Goal: Use online tool/utility: Utilize a website feature to perform a specific function

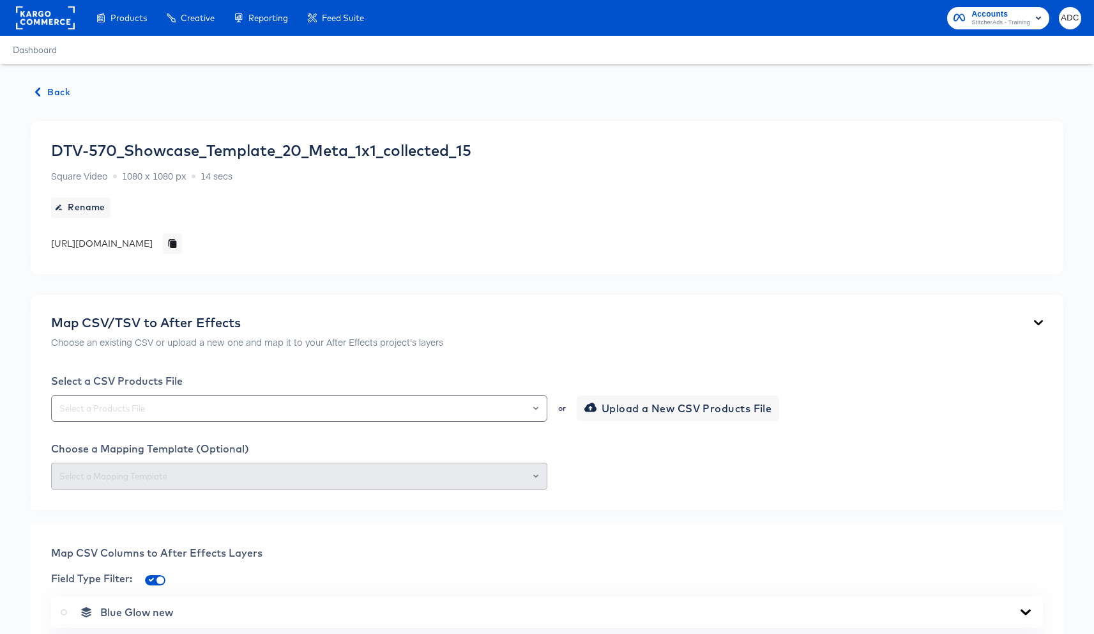
scroll to position [1370, 0]
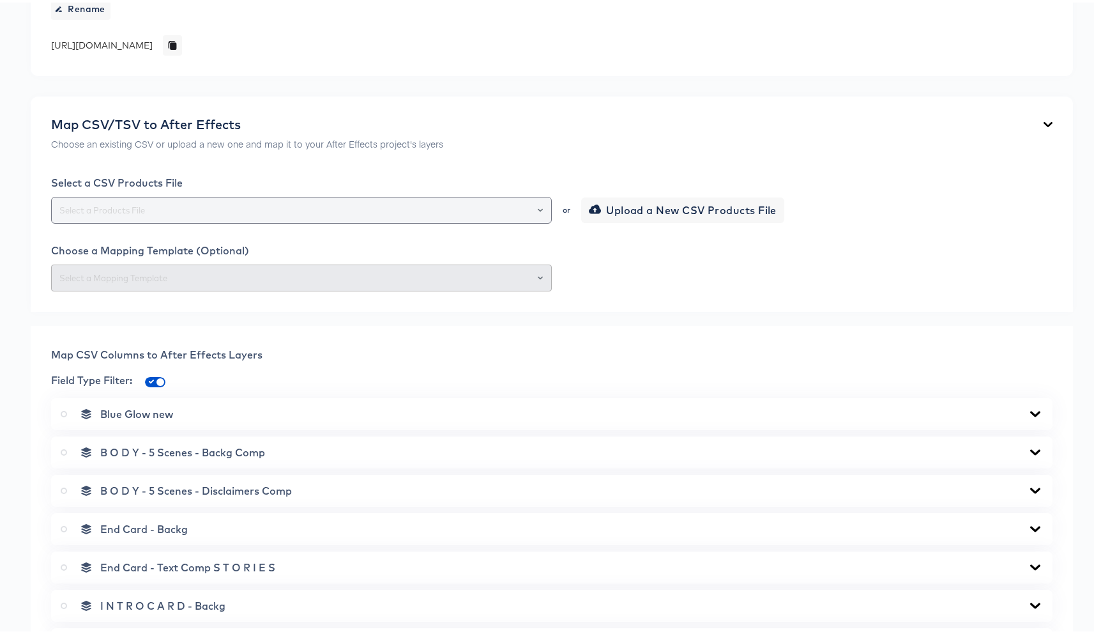
scroll to position [831, 0]
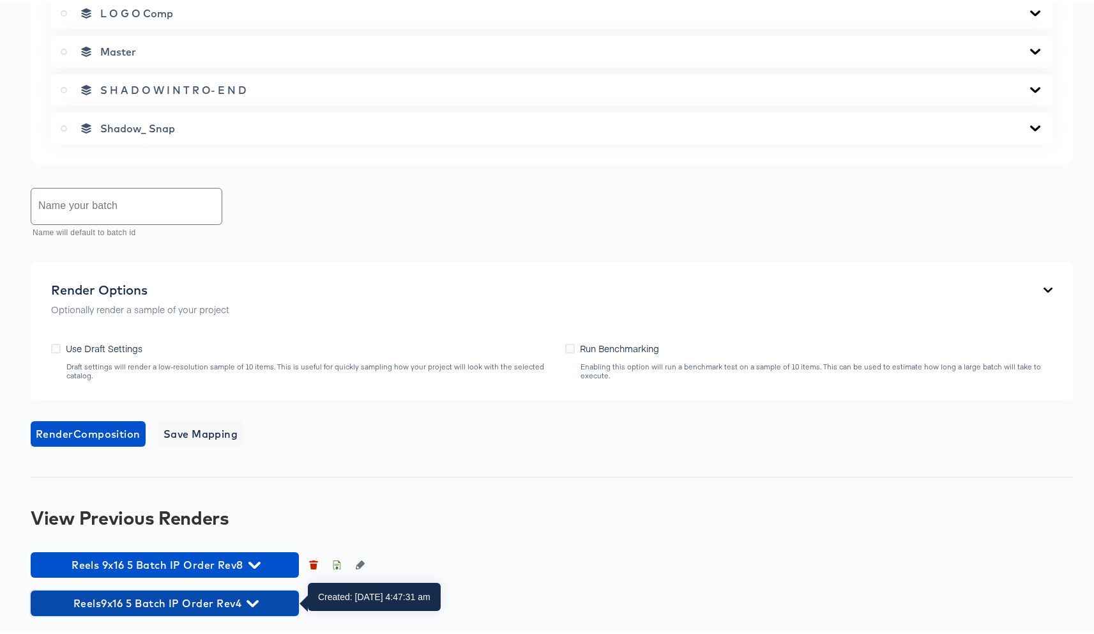
click at [218, 589] on button "Reels9x16 5 Batch IP Order Rev4" at bounding box center [165, 601] width 268 height 26
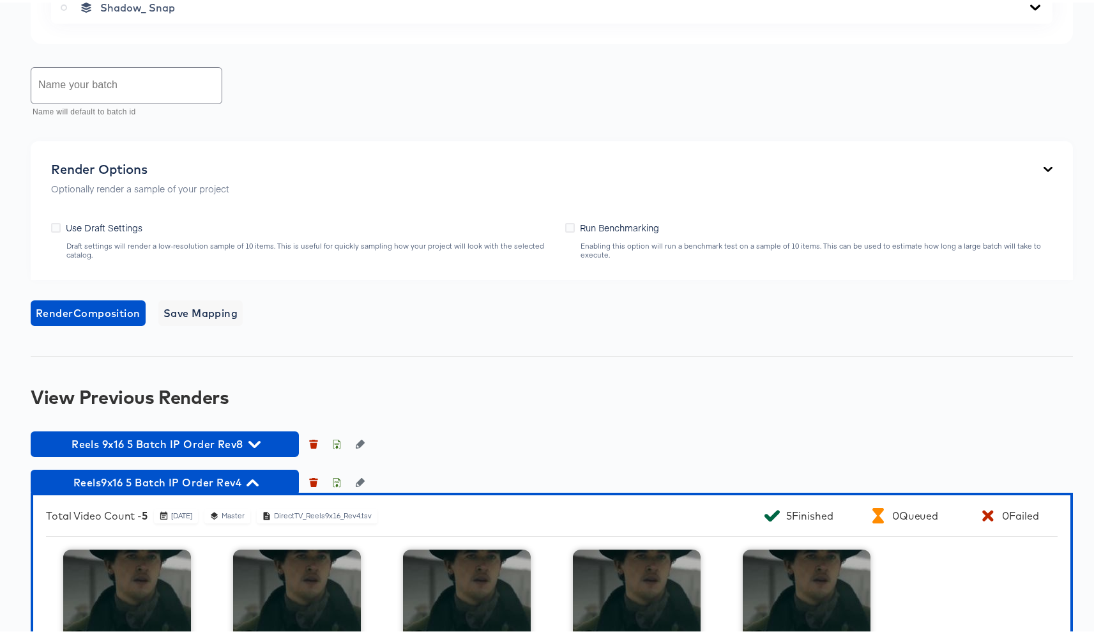
scroll to position [1080, 0]
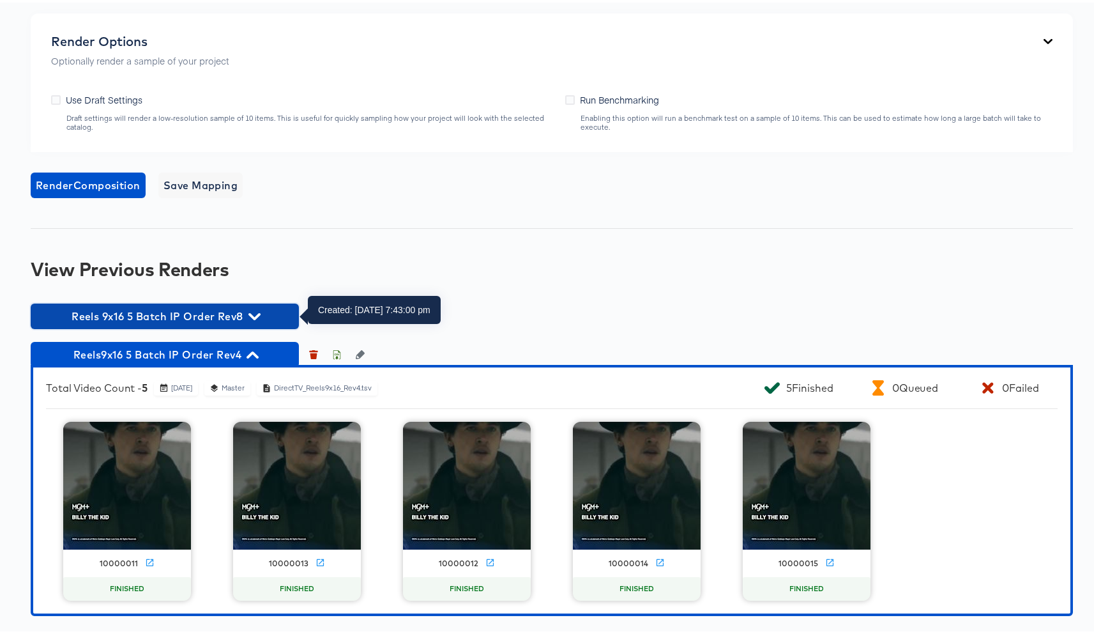
click at [241, 315] on span "Reels 9x16 5 Batch IP Order Rev8" at bounding box center [165, 314] width 256 height 18
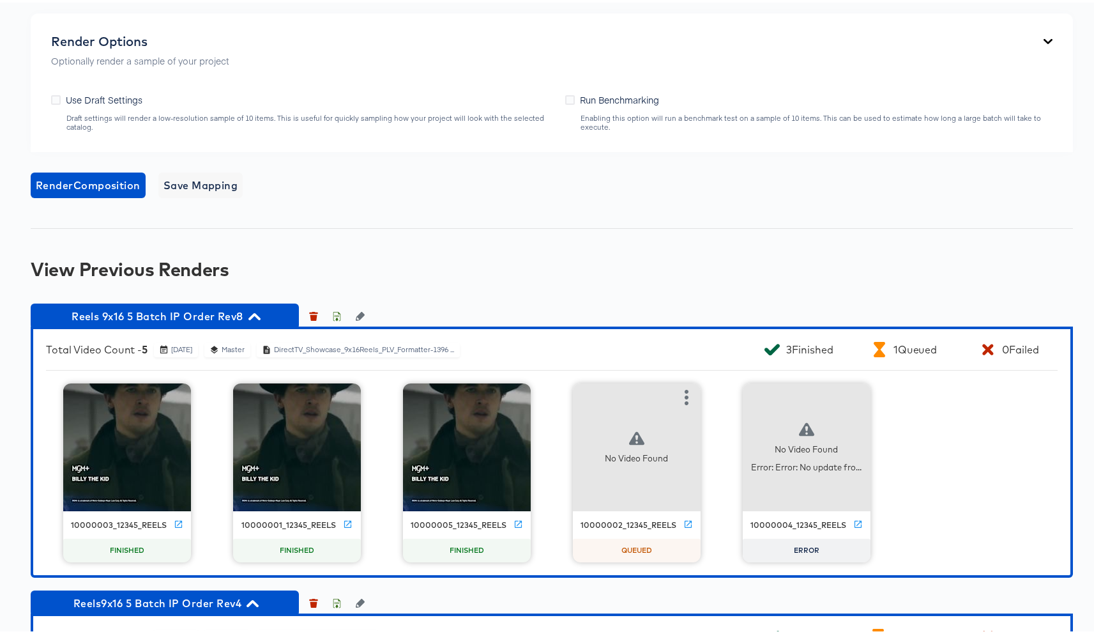
click at [664, 393] on div "No Video Found" at bounding box center [637, 445] width 128 height 128
click at [688, 393] on icon "button" at bounding box center [686, 394] width 15 height 15
click at [853, 392] on icon "button" at bounding box center [856, 394] width 15 height 15
click at [906, 385] on div "Retry" at bounding box center [920, 394] width 96 height 26
click at [840, 266] on div "View Previous Renders" at bounding box center [552, 266] width 1043 height 20
